Goal: Browse casually: Explore the website without a specific task or goal

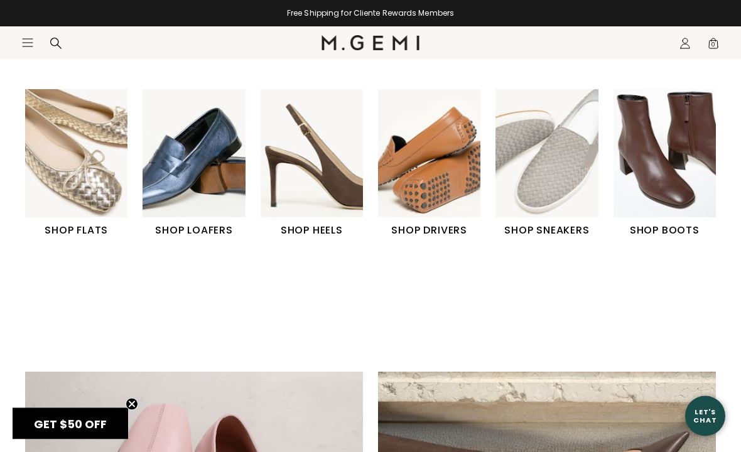
scroll to position [405, 0]
click at [670, 187] on img "6 / 6" at bounding box center [665, 153] width 102 height 128
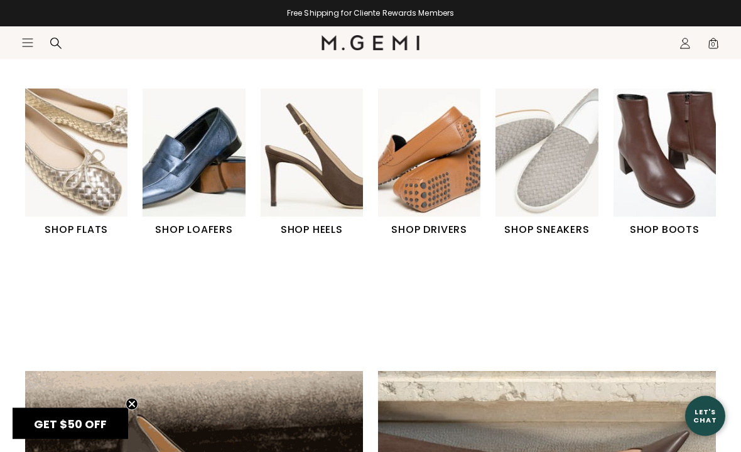
scroll to position [333, 0]
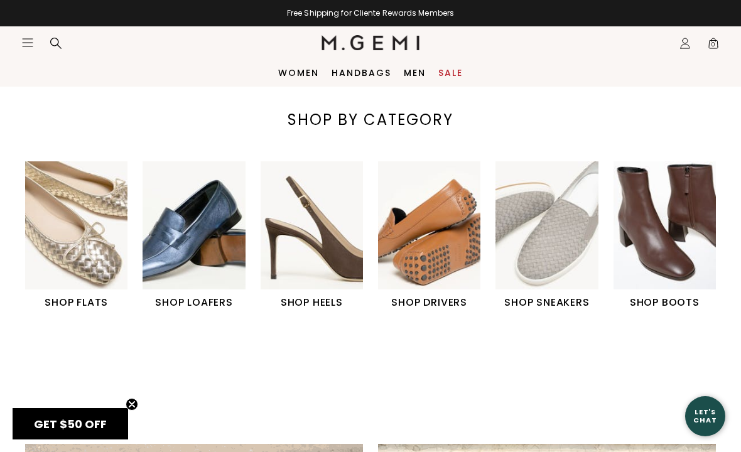
click at [564, 257] on img "5 / 6" at bounding box center [547, 225] width 102 height 128
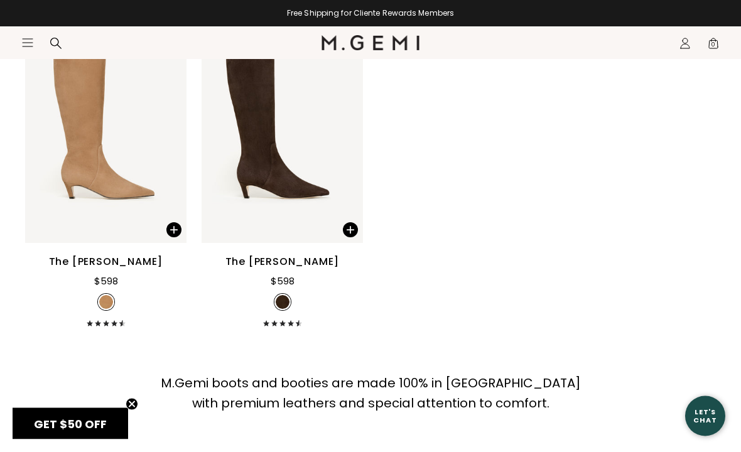
scroll to position [1524, 0]
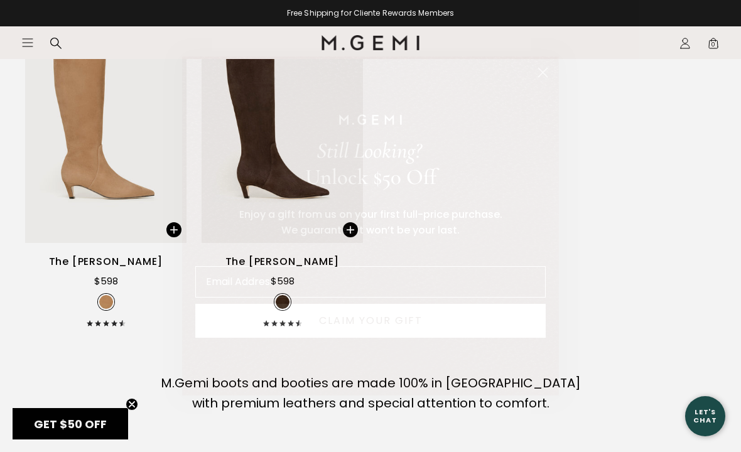
click at [544, 83] on circle "Close dialog" at bounding box center [543, 72] width 21 height 21
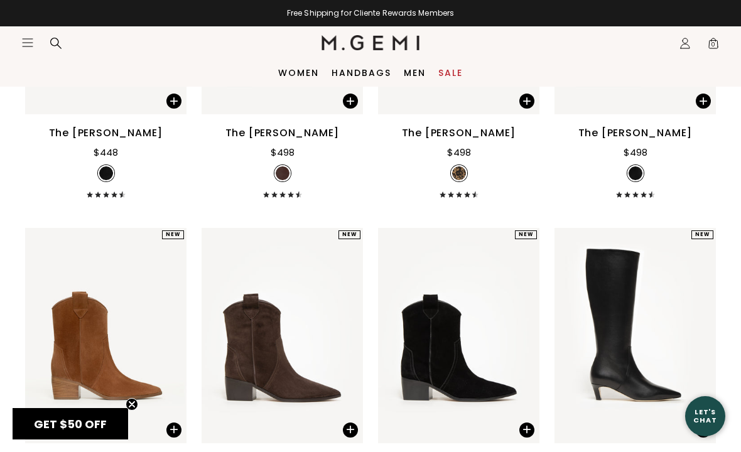
scroll to position [964, 0]
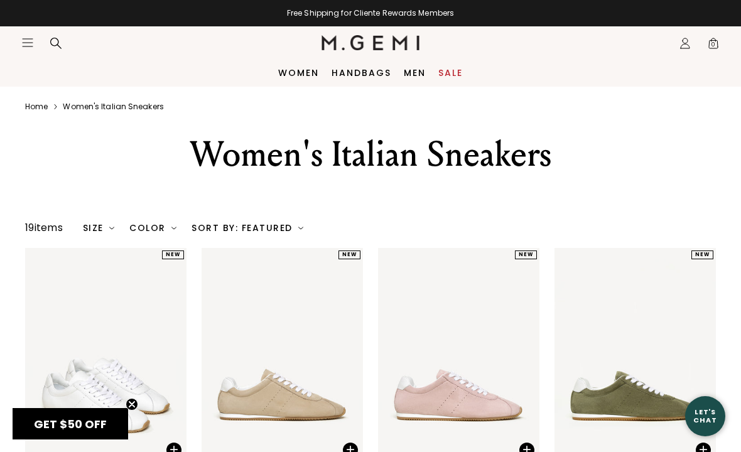
click at [299, 78] on link "Women" at bounding box center [298, 73] width 41 height 10
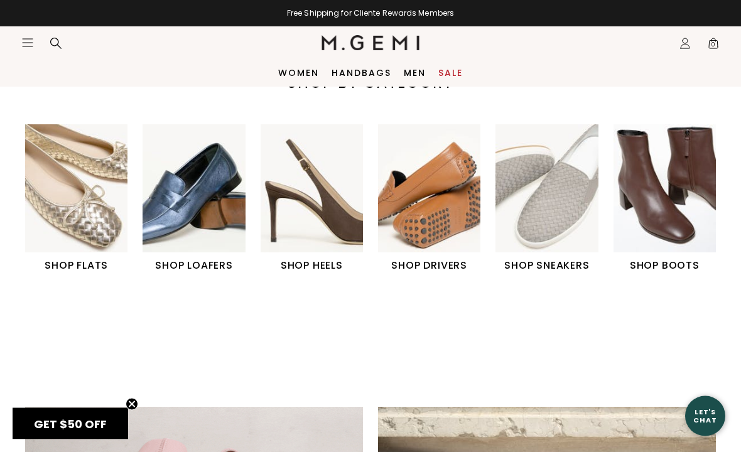
scroll to position [308, 0]
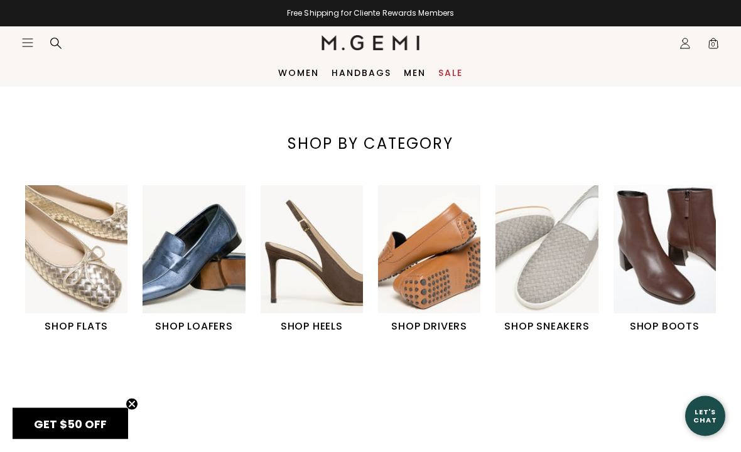
click at [448, 293] on img "4 / 6" at bounding box center [429, 250] width 102 height 128
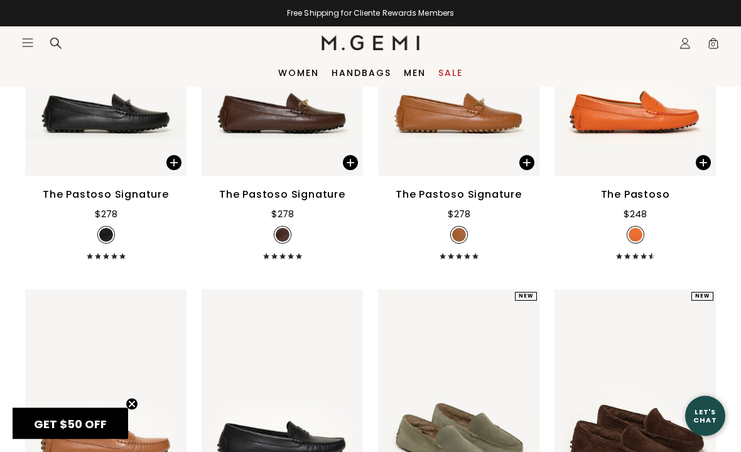
scroll to position [1693, 0]
